Goal: Task Accomplishment & Management: Complete application form

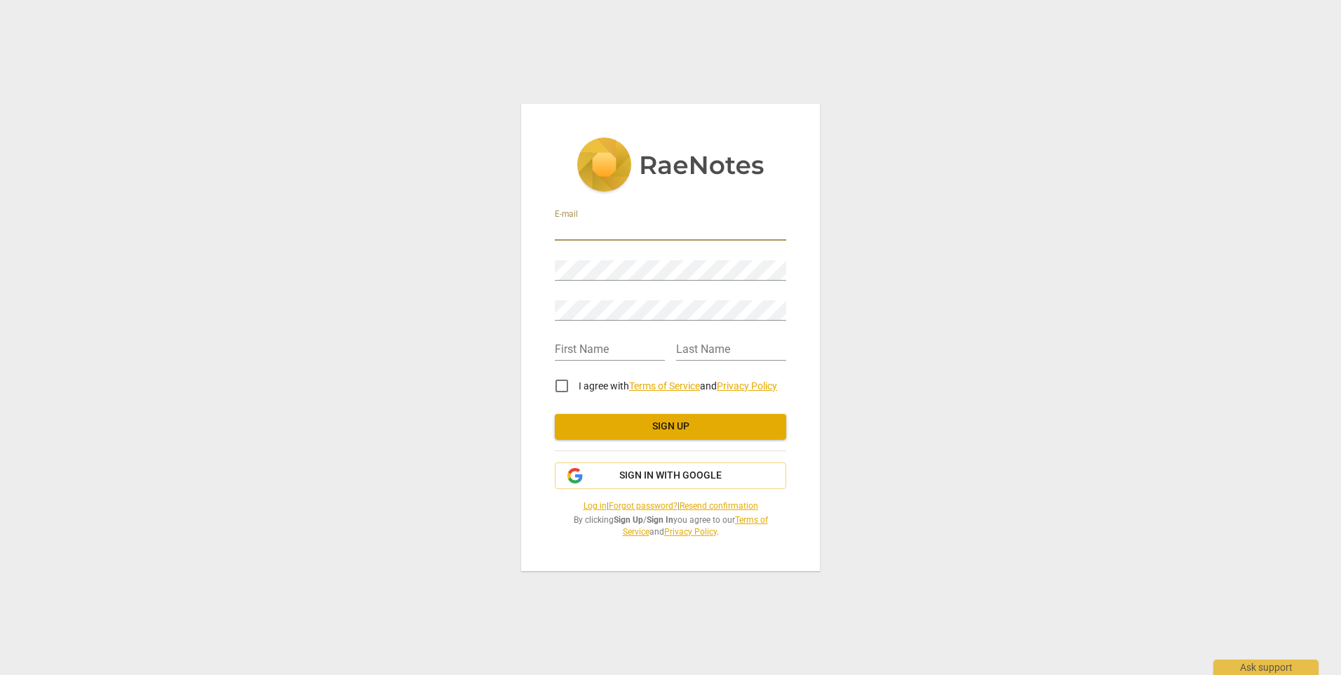
drag, startPoint x: 0, startPoint y: 0, endPoint x: 611, endPoint y: 225, distance: 651.2
click at [612, 233] on input "email" at bounding box center [670, 230] width 231 height 20
type input "[EMAIL_ADDRESS][DOMAIN_NAME]"
type input "[PERSON_NAME]"
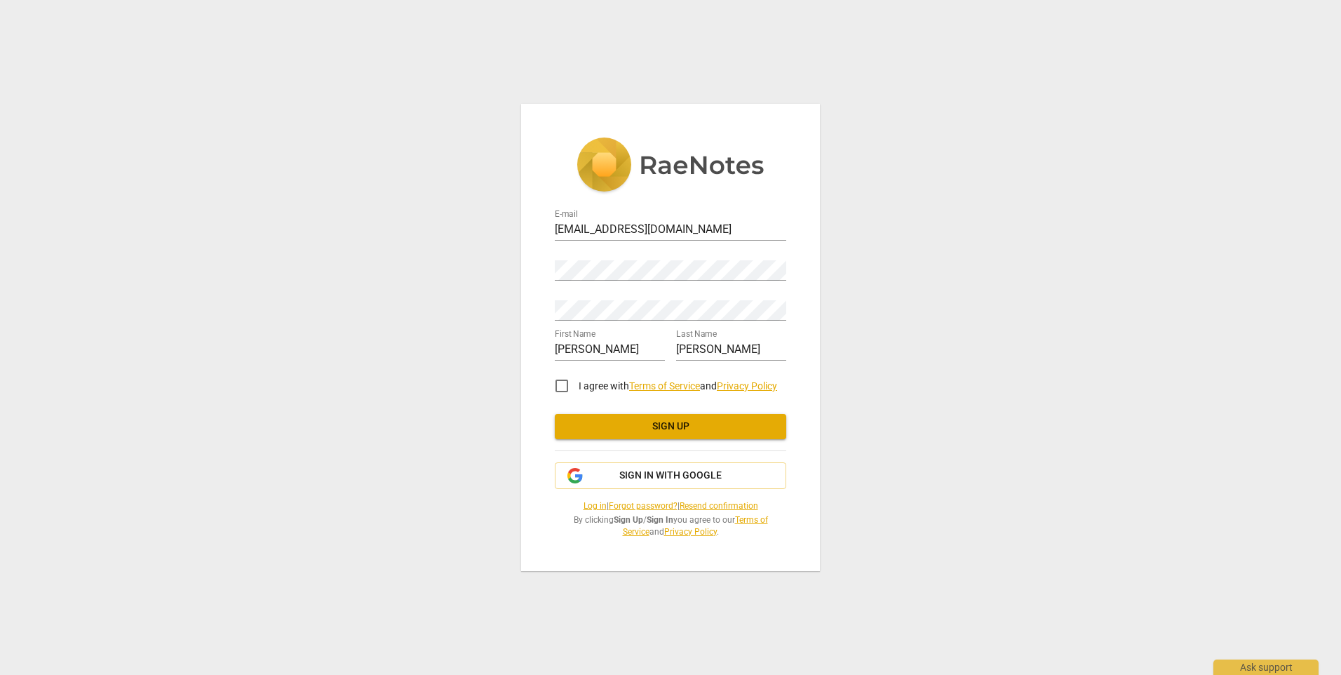
click at [622, 253] on div "Password" at bounding box center [670, 265] width 231 height 32
click at [565, 384] on input "I agree with Terms of Service and Privacy Policy" at bounding box center [562, 386] width 34 height 34
checkbox input "true"
drag, startPoint x: 582, startPoint y: 348, endPoint x: 786, endPoint y: 371, distance: 204.8
click at [786, 371] on div "E-mail [EMAIL_ADDRESS][DOMAIN_NAME] Password Retype Password First Name [PERSON…" at bounding box center [670, 370] width 231 height 334
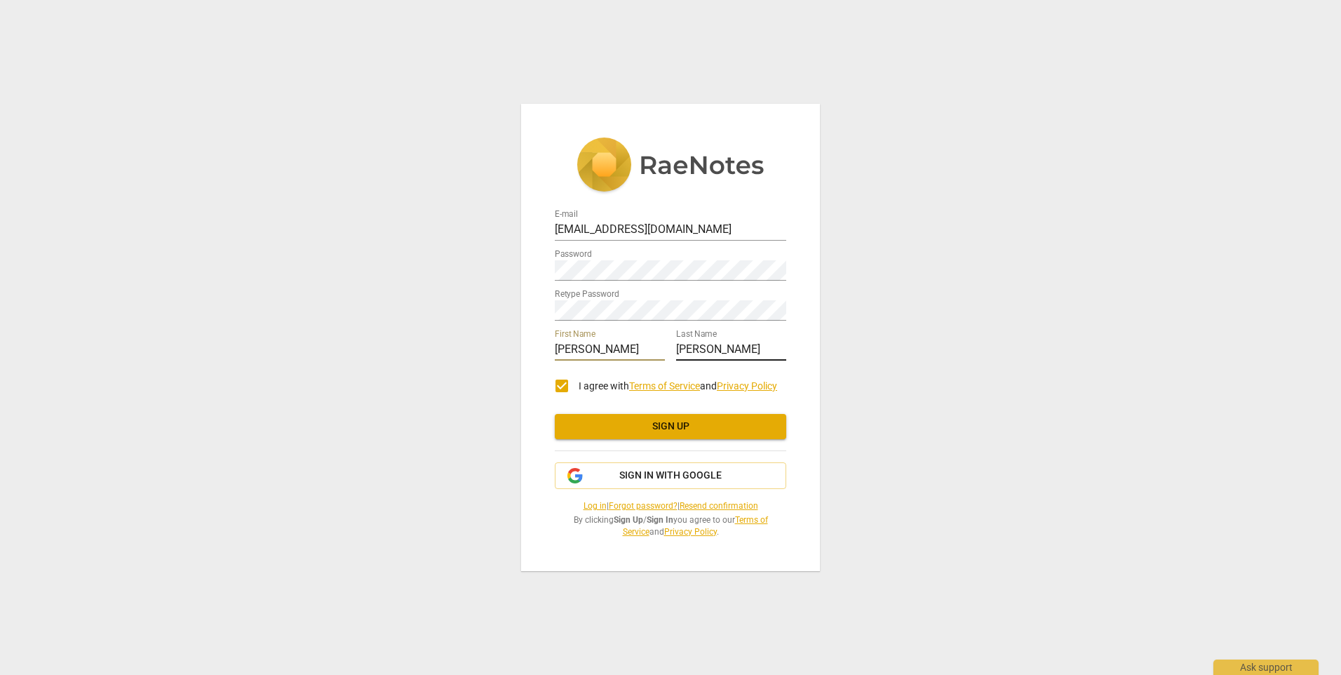
type input "[PERSON_NAME]"
click at [702, 347] on input "[PERSON_NAME]" at bounding box center [731, 350] width 110 height 20
drag, startPoint x: 701, startPoint y: 347, endPoint x: 612, endPoint y: 340, distance: 89.4
click at [612, 340] on div "First Name [PERSON_NAME] Last Name [PERSON_NAME]" at bounding box center [670, 343] width 231 height 40
type input "[PERSON_NAME]"
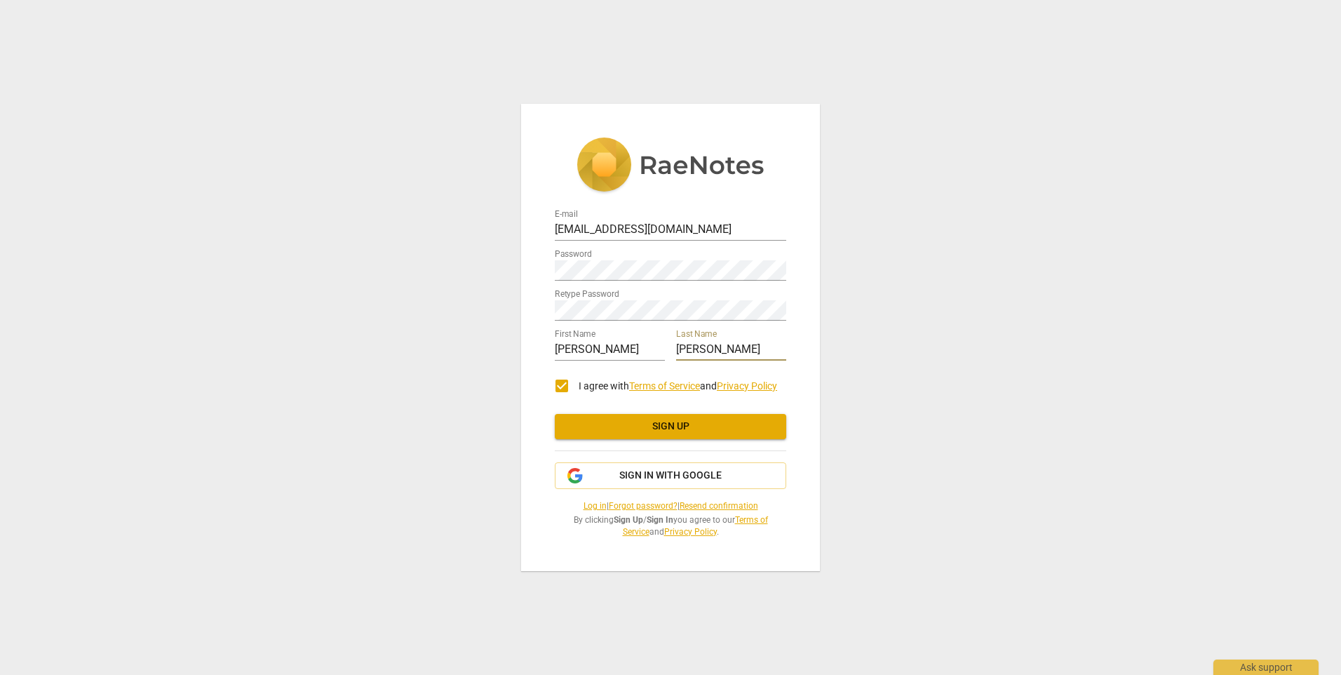
click at [631, 431] on span "Sign up" at bounding box center [670, 427] width 209 height 14
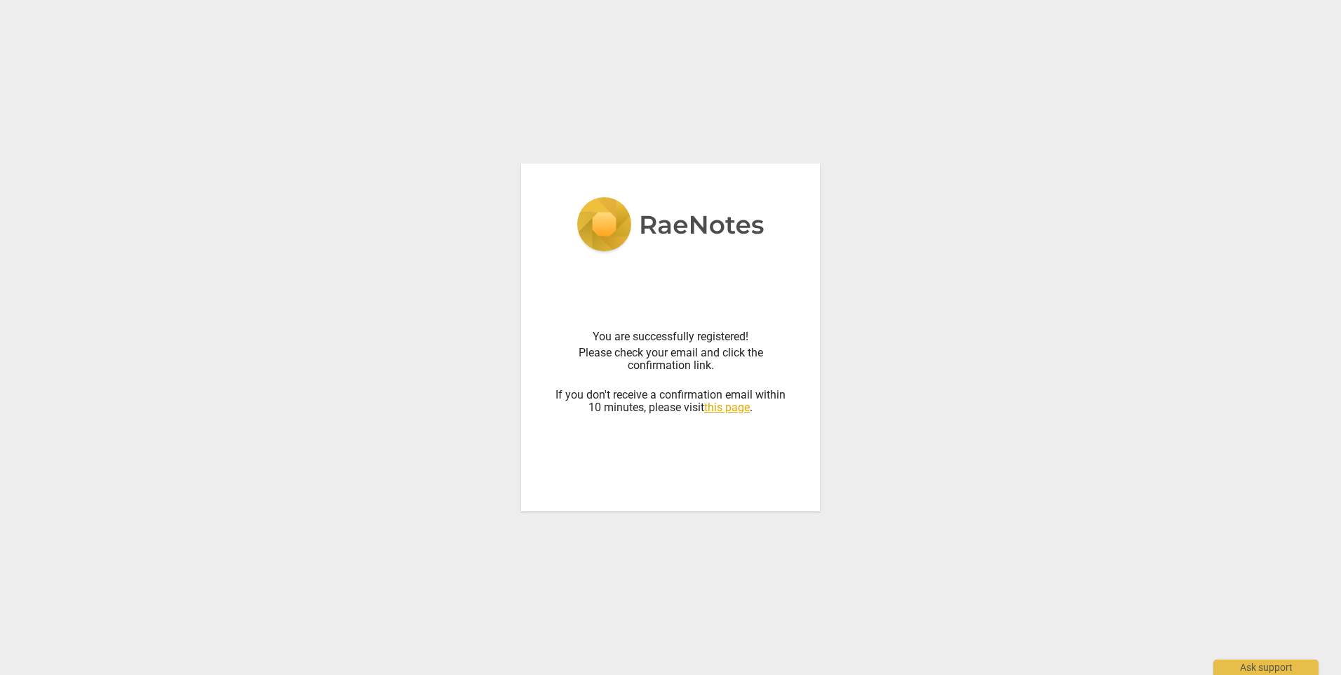
click at [746, 408] on link "this page" at bounding box center [727, 407] width 46 height 13
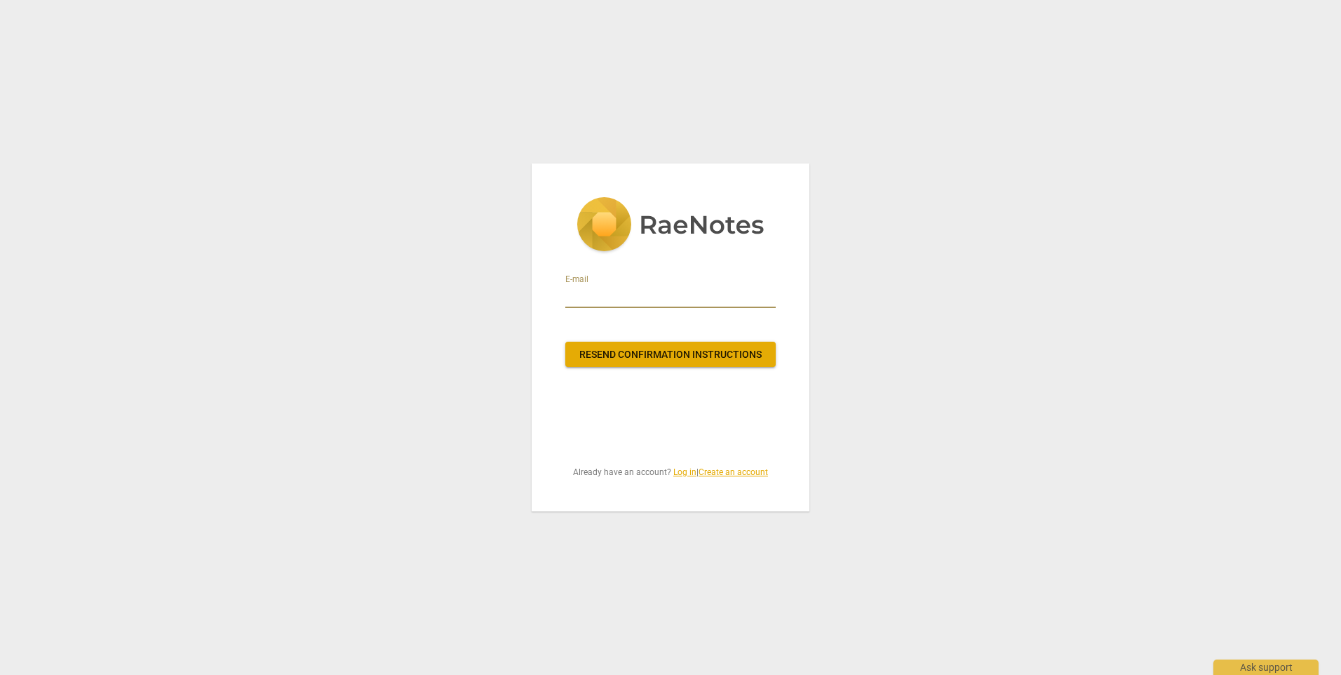
click at [612, 286] on input "email" at bounding box center [670, 297] width 210 height 22
type input "[EMAIL_ADDRESS][DOMAIN_NAME]"
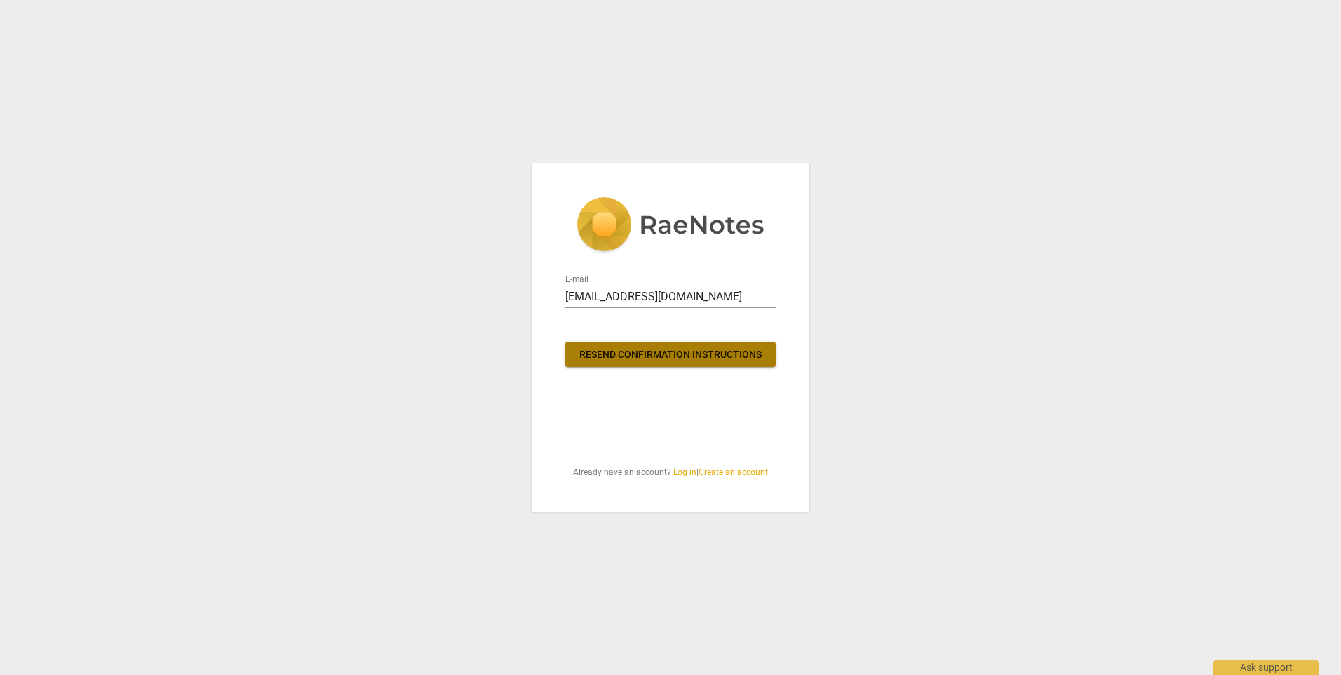
click at [629, 344] on button "Resend confirmation instructions" at bounding box center [670, 354] width 210 height 25
